Goal: Task Accomplishment & Management: Manage account settings

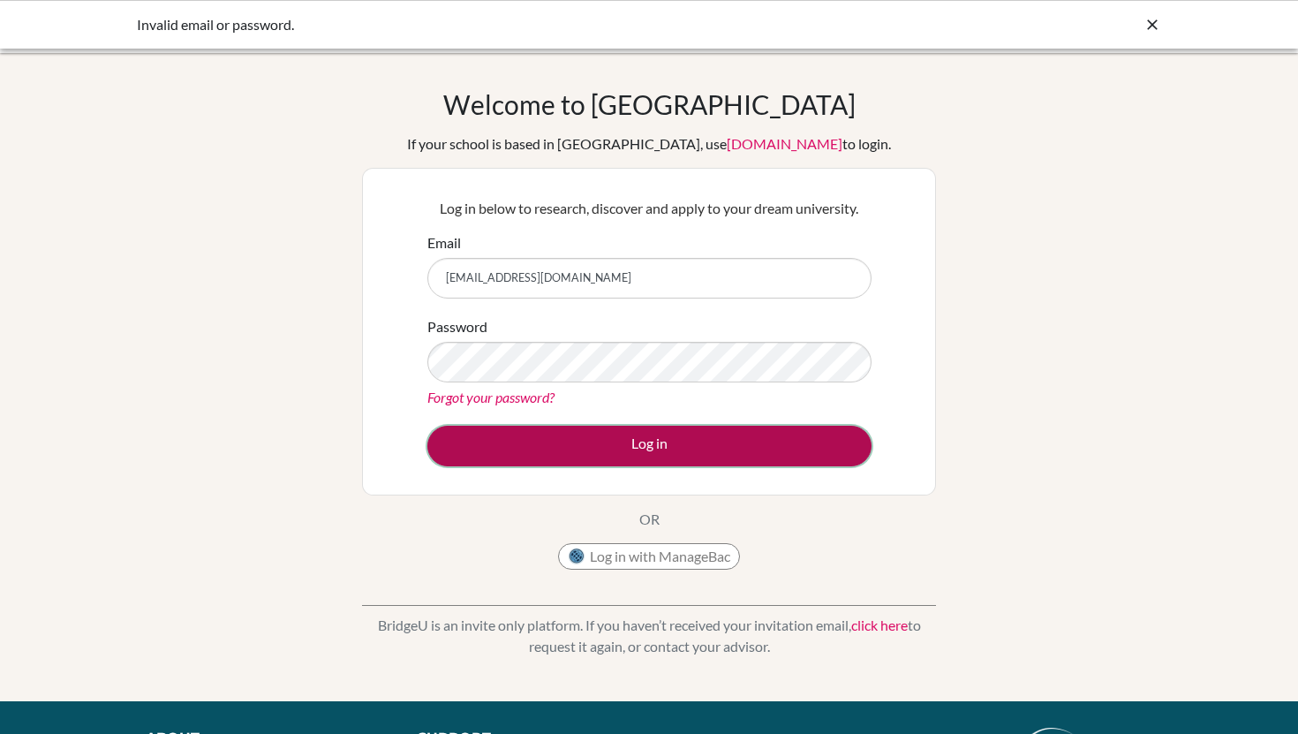
click at [710, 445] on button "Log in" at bounding box center [649, 446] width 444 height 41
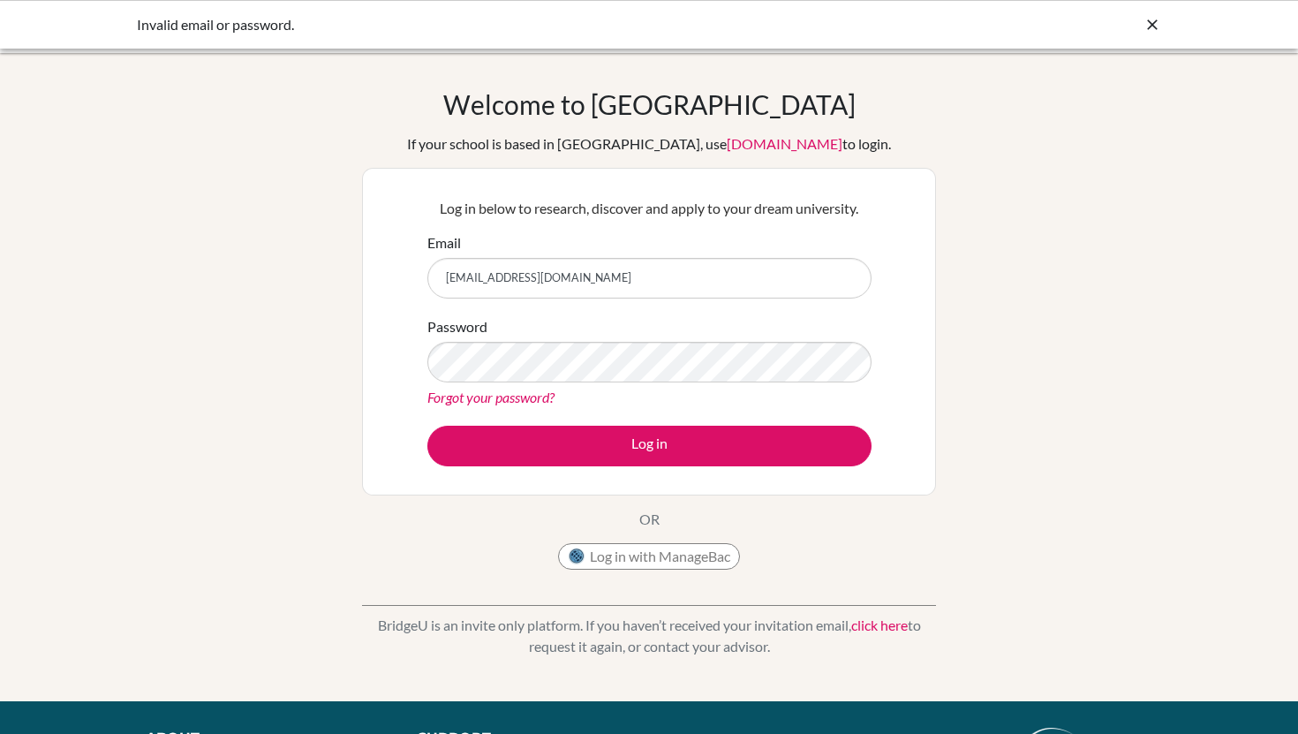
click at [507, 402] on link "Forgot your password?" at bounding box center [490, 396] width 127 height 17
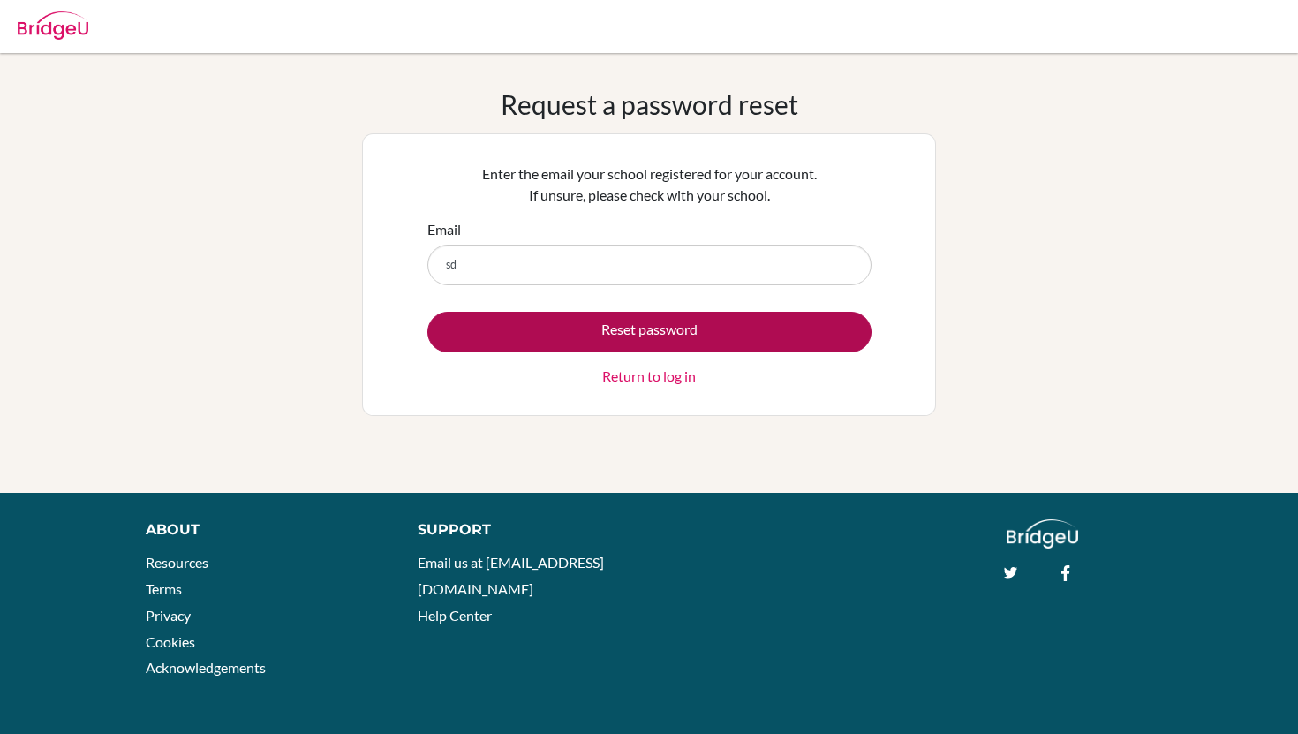
type input "[EMAIL_ADDRESS][DOMAIN_NAME]"
click at [570, 333] on button "Reset password" at bounding box center [649, 332] width 444 height 41
